Goal: Task Accomplishment & Management: Manage account settings

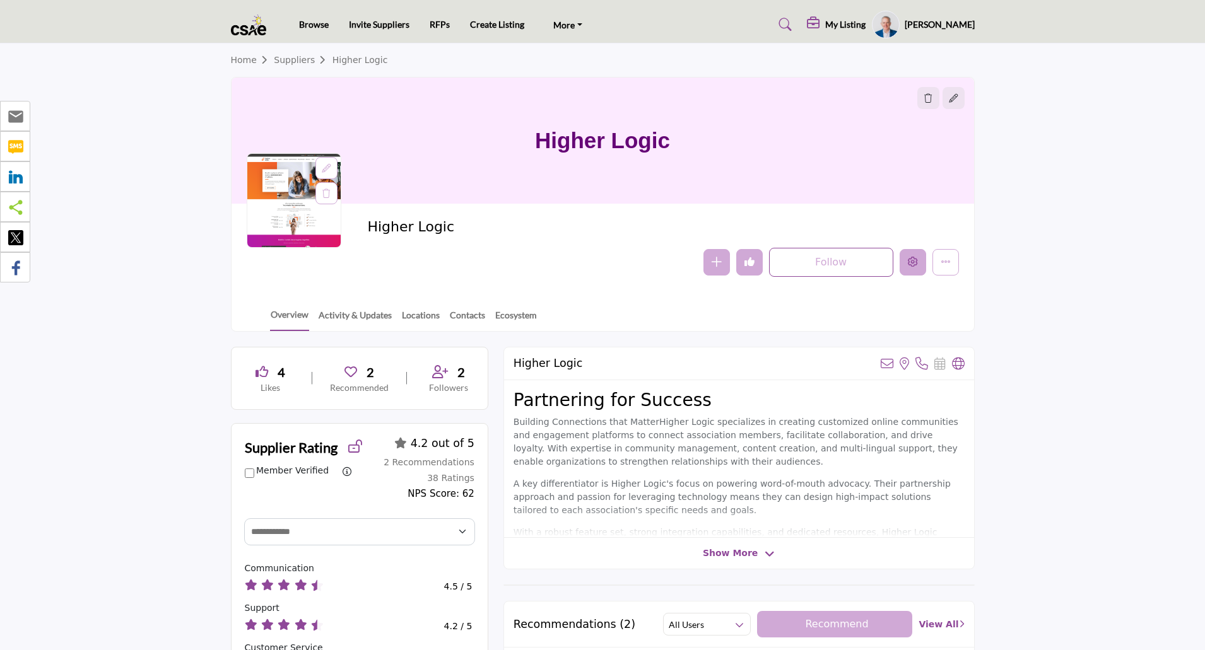
click at [913, 267] on icon "Edit company" at bounding box center [913, 262] width 10 height 10
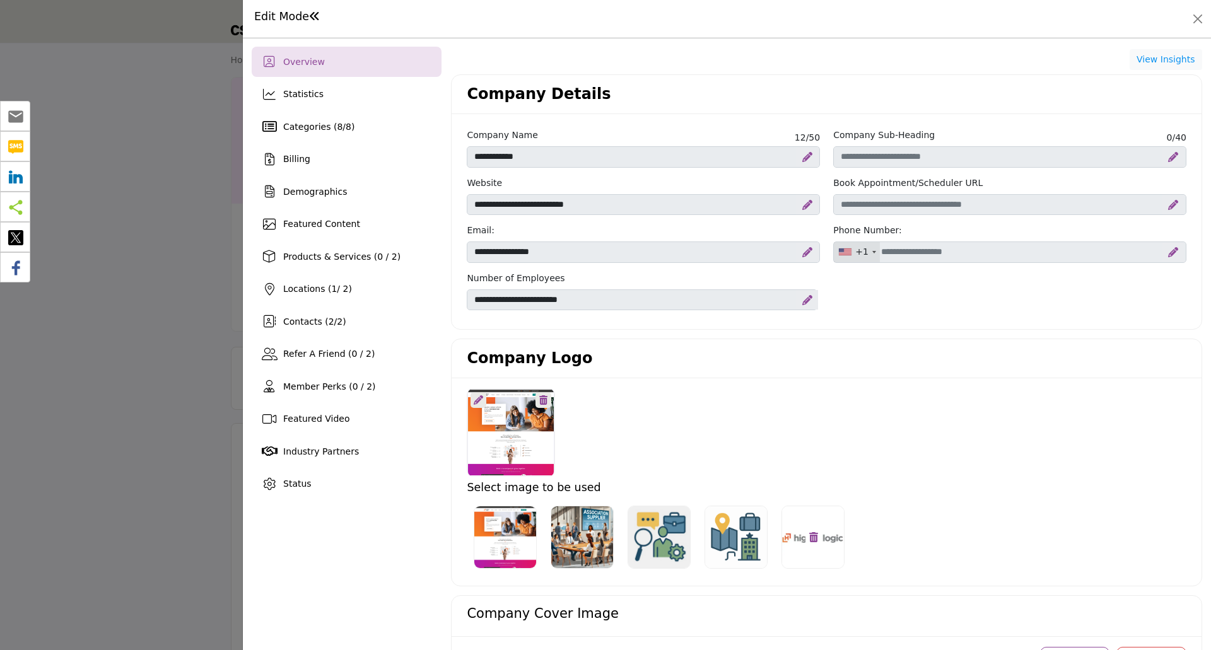
click at [816, 530] on div at bounding box center [813, 538] width 16 height 16
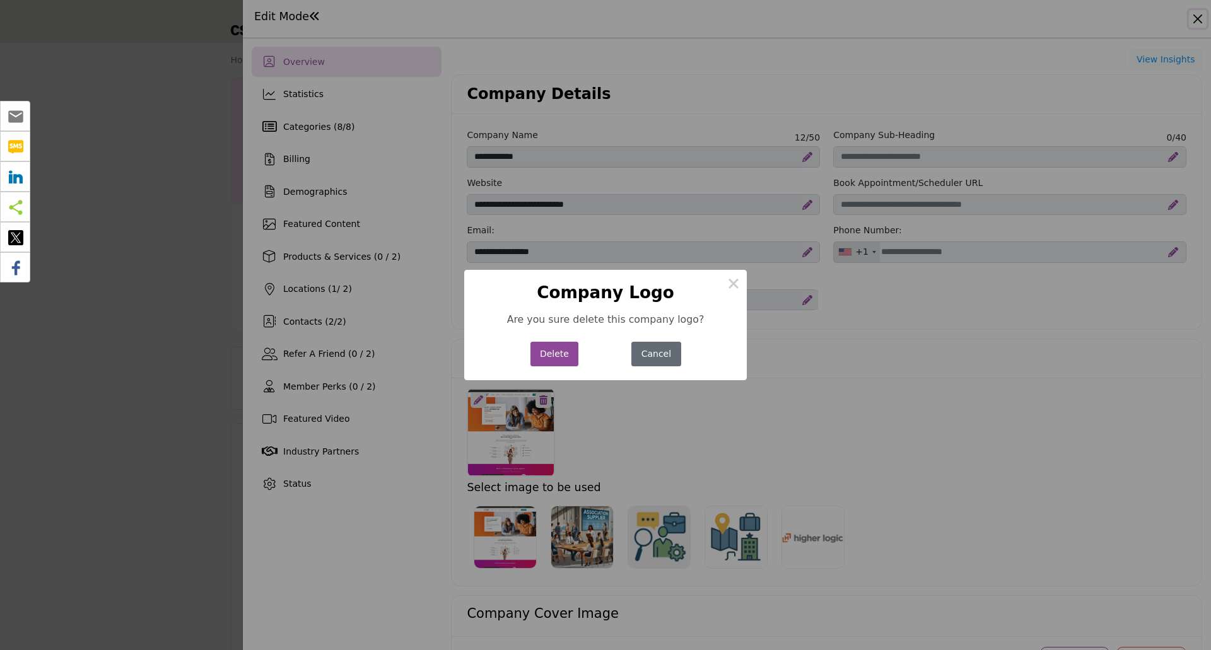
click at [653, 364] on button "Cancel" at bounding box center [655, 354] width 49 height 25
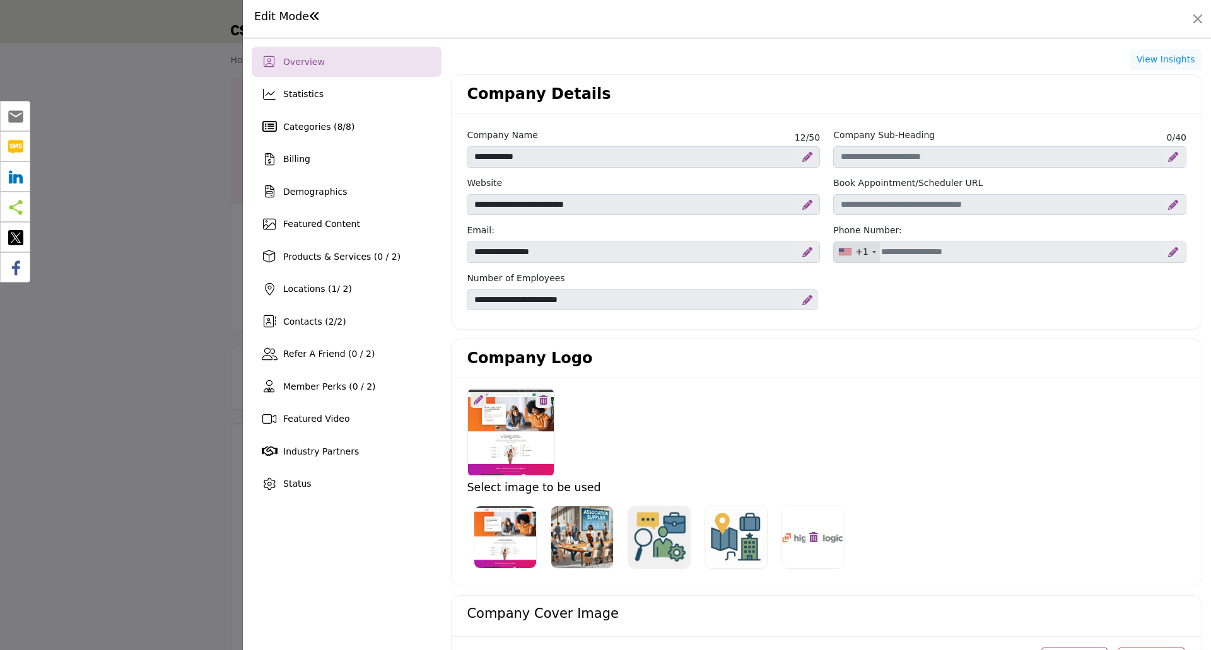
click at [788, 559] on img at bounding box center [812, 537] width 63 height 63
click at [927, 459] on div at bounding box center [826, 433] width 733 height 88
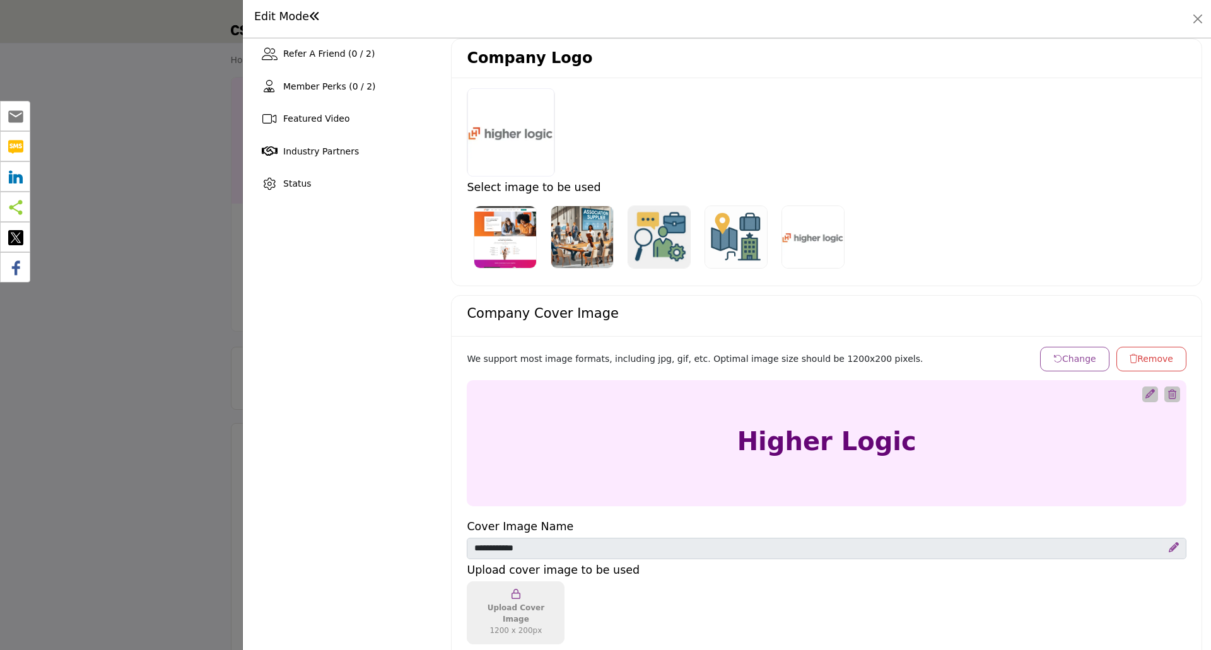
scroll to position [252, 0]
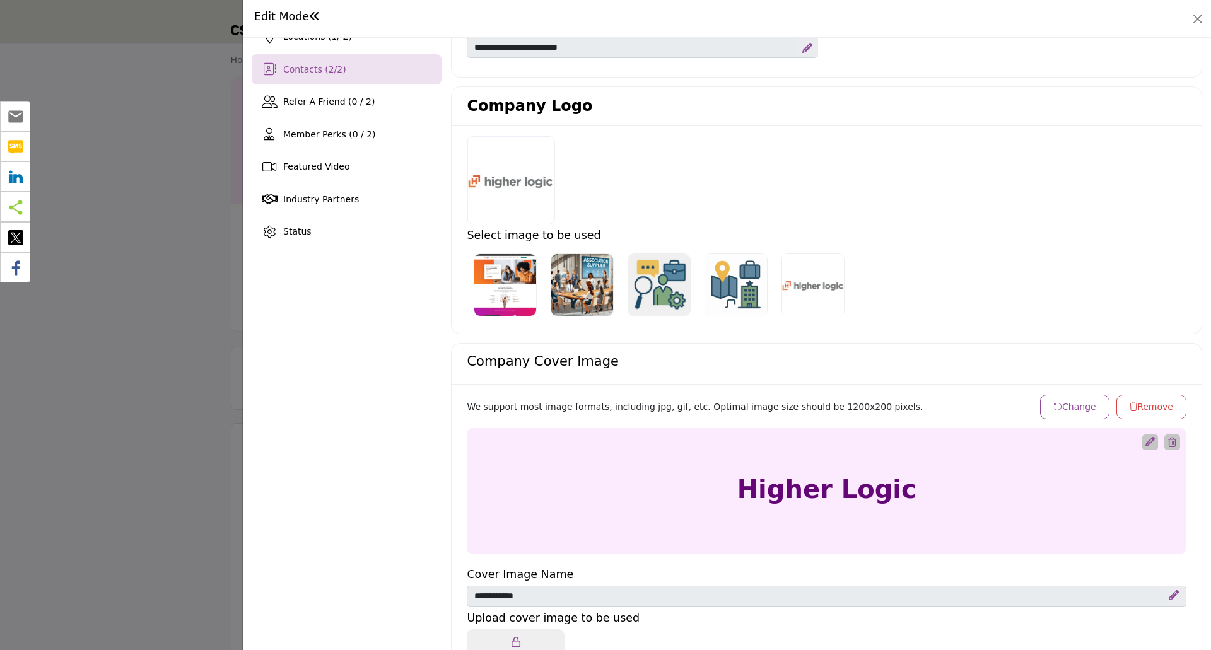
click at [329, 76] on div "Contacts ( 2 / 2 )" at bounding box center [347, 69] width 190 height 30
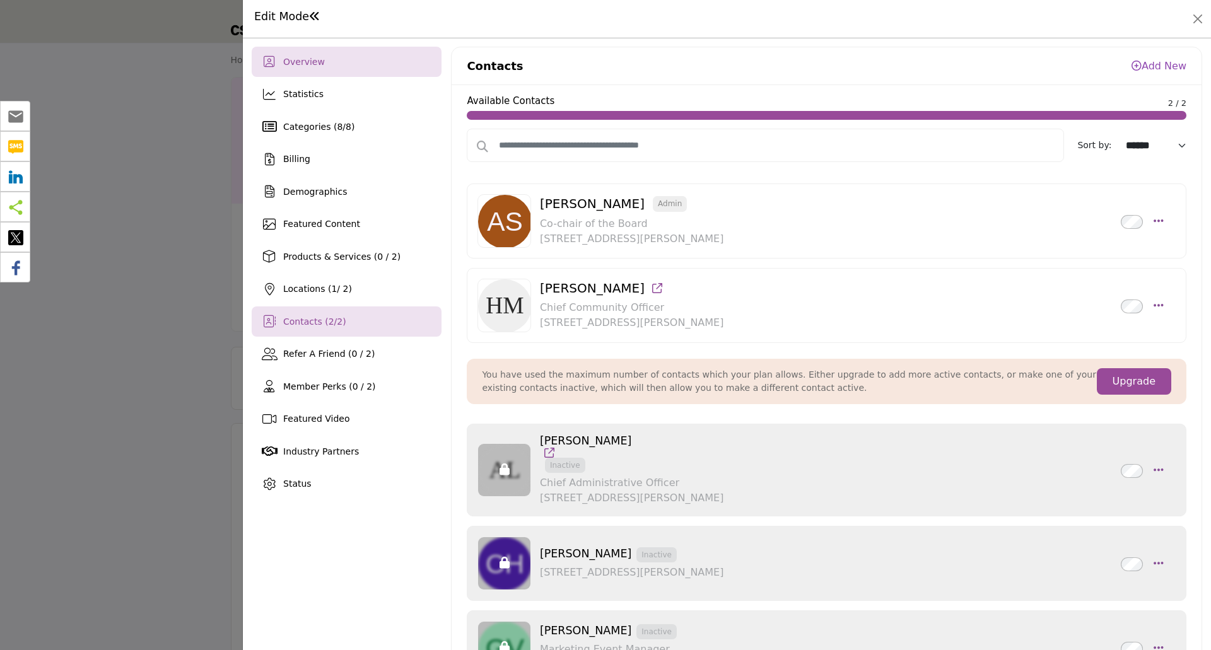
click at [322, 67] on div "Overview" at bounding box center [347, 62] width 190 height 30
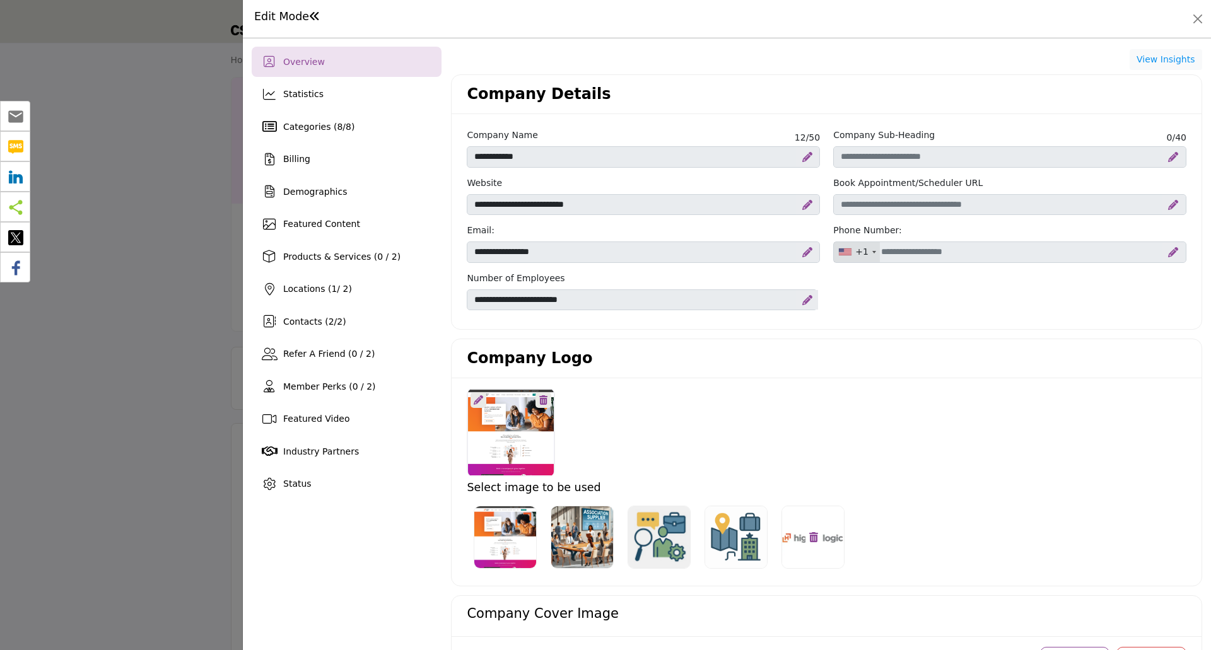
click at [789, 511] on img at bounding box center [812, 537] width 63 height 63
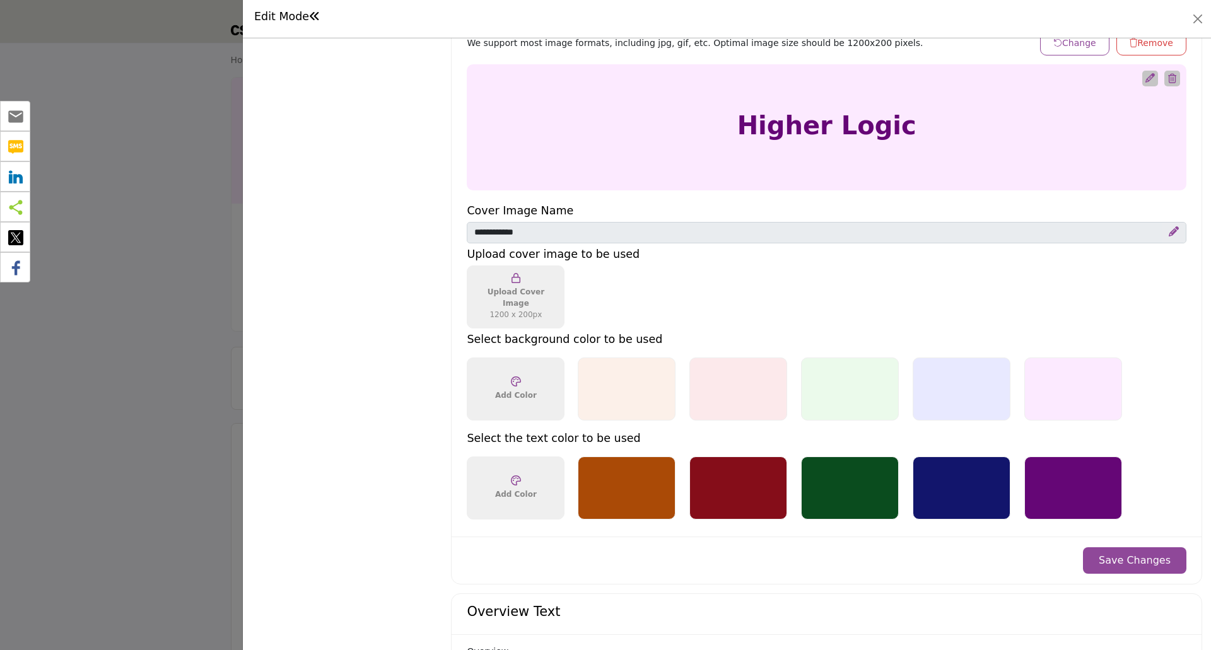
scroll to position [631, 0]
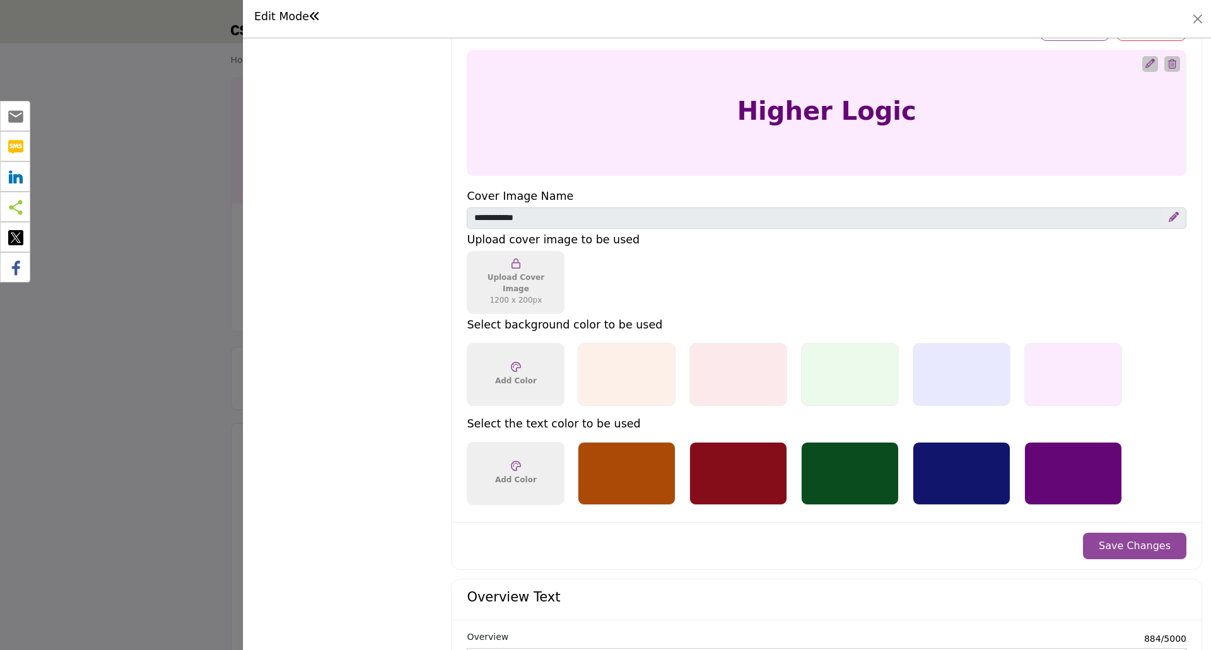
click at [1126, 551] on button "Save Changes" at bounding box center [1134, 546] width 103 height 26
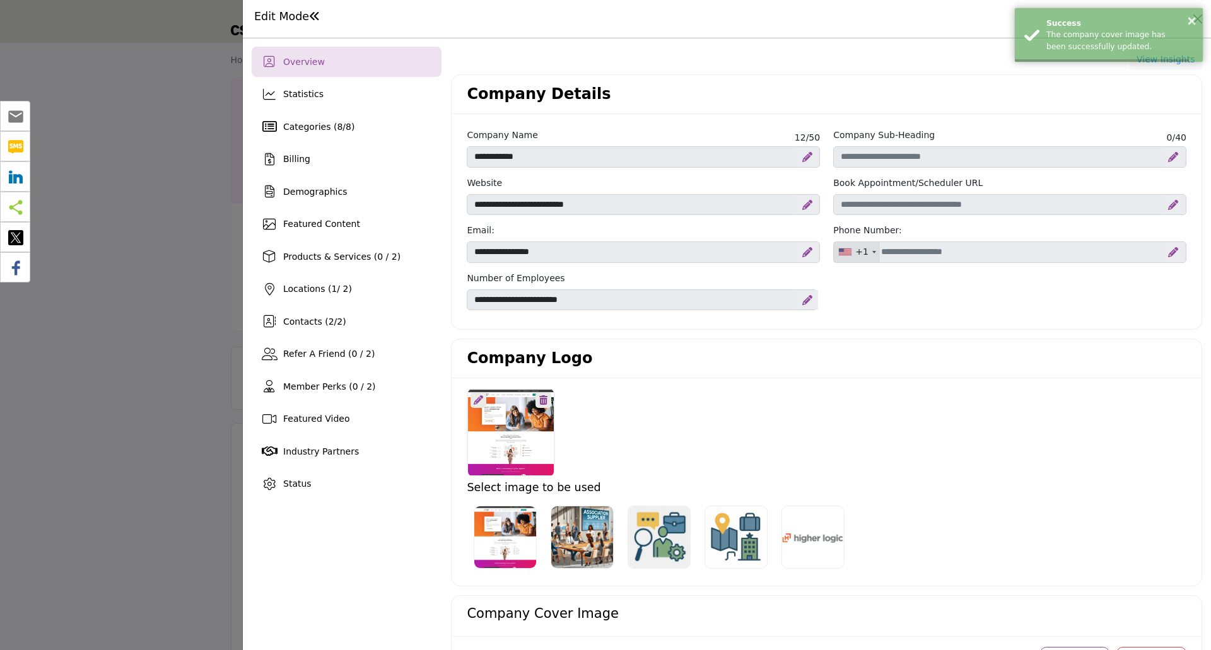
click at [1142, 544] on div at bounding box center [827, 537] width 720 height 77
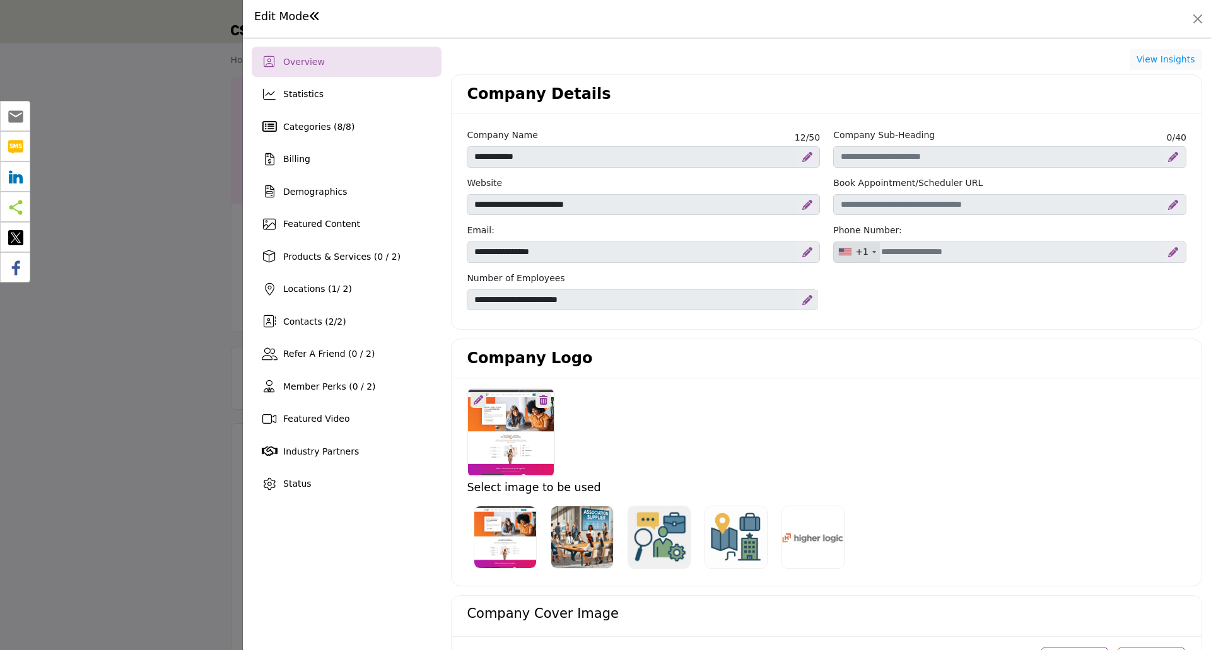
click at [180, 274] on div at bounding box center [605, 325] width 1211 height 650
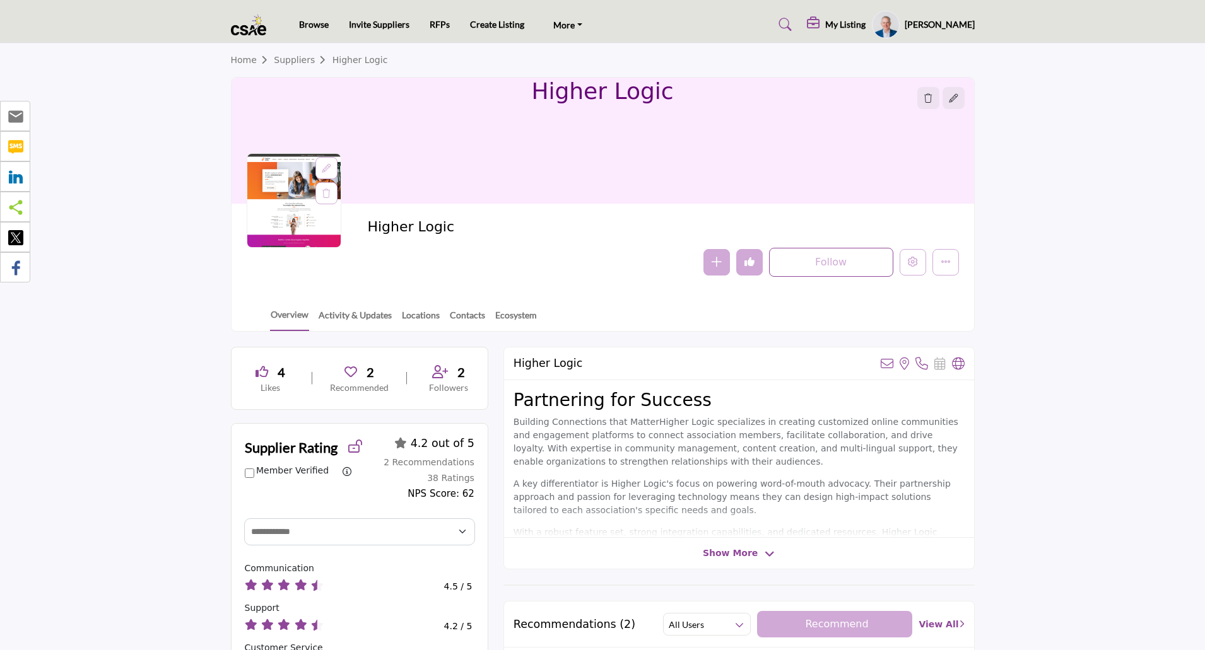
click at [928, 26] on h5 "[PERSON_NAME]" at bounding box center [939, 24] width 70 height 13
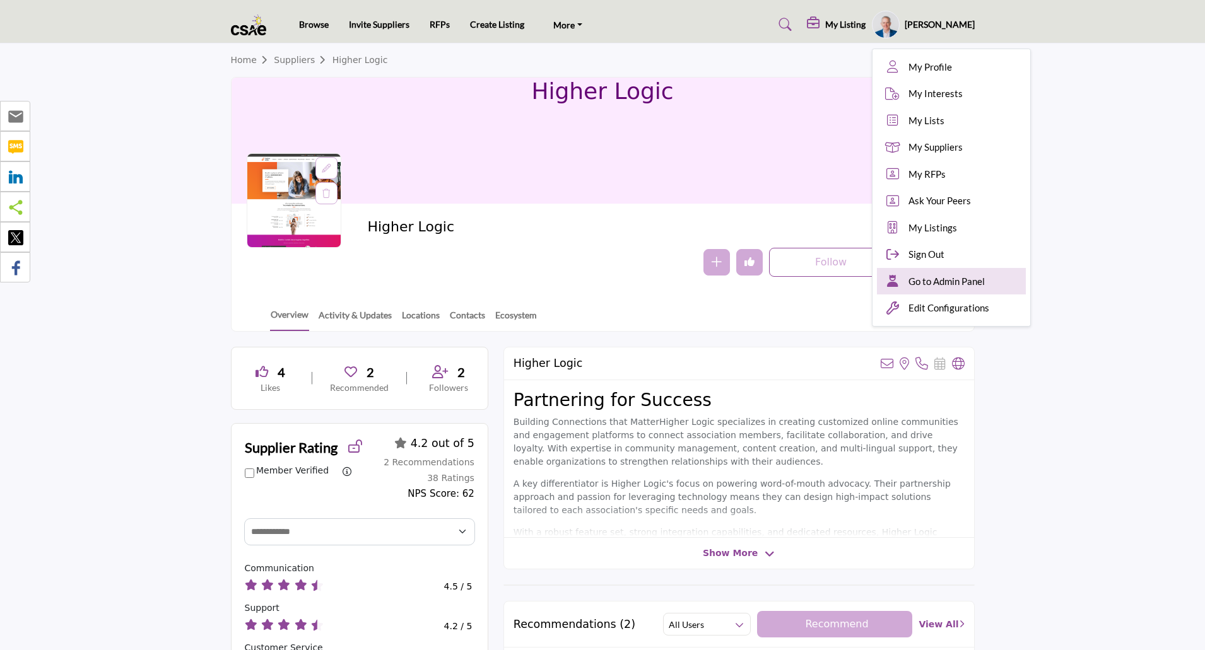
click at [963, 286] on span "Go to Admin Panel" at bounding box center [946, 281] width 76 height 15
